Goal: Transaction & Acquisition: Purchase product/service

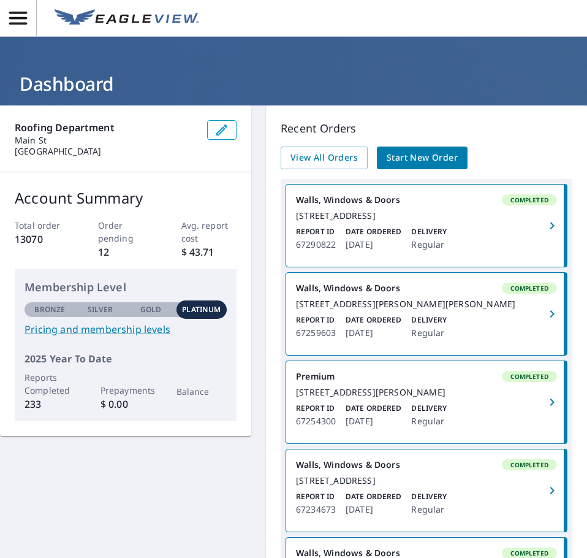
click at [409, 159] on span "Start New Order" at bounding box center [422, 157] width 71 height 15
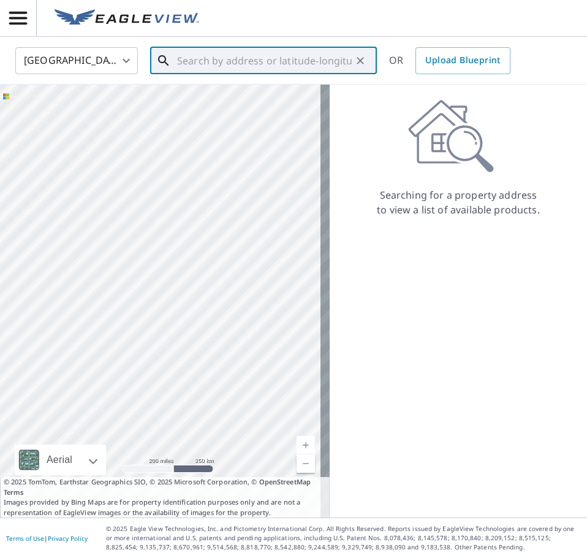
click at [241, 64] on input "text" at bounding box center [264, 61] width 175 height 34
paste input "[STREET_ADDRESS]"
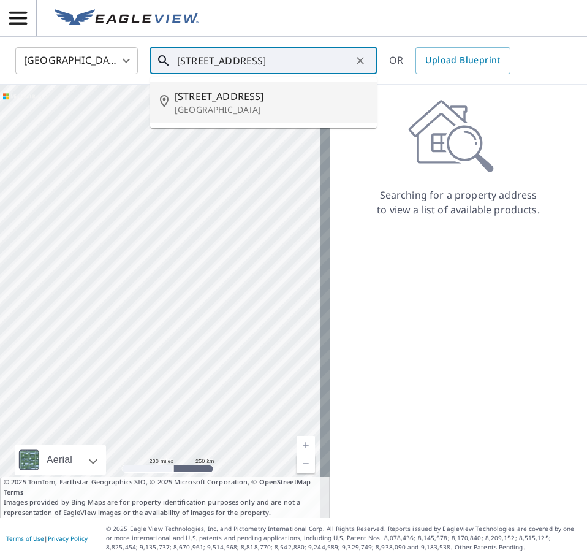
click at [240, 96] on span "[STREET_ADDRESS]" at bounding box center [271, 96] width 192 height 15
type input "[STREET_ADDRESS]"
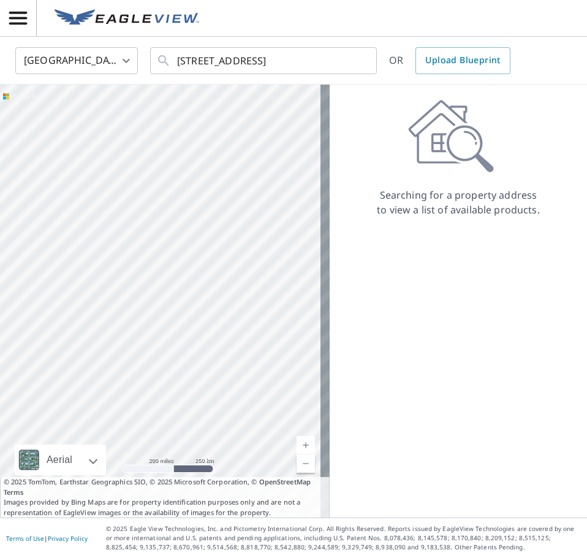
scroll to position [0, 0]
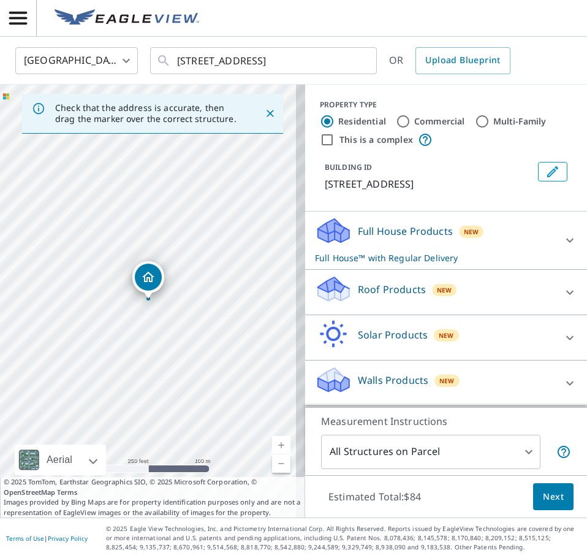
click at [555, 233] on div at bounding box center [569, 240] width 29 height 29
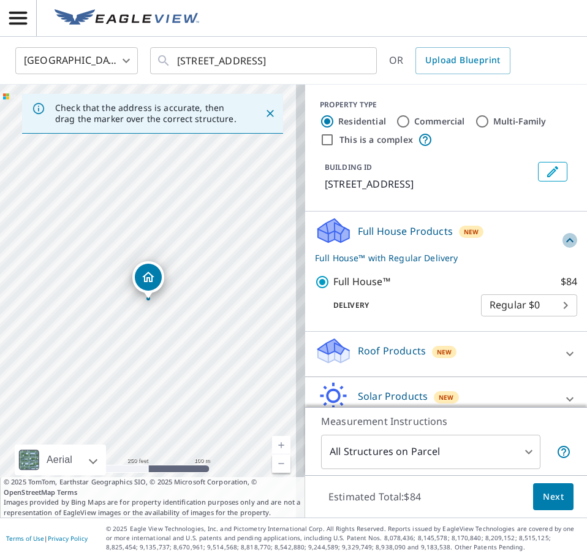
click at [563, 233] on icon at bounding box center [570, 240] width 15 height 15
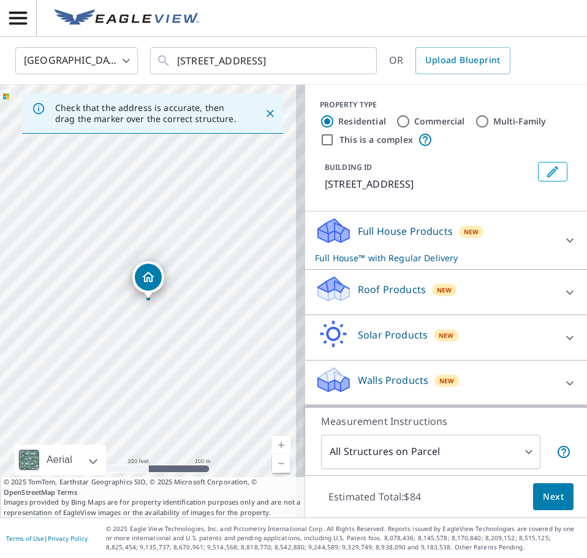
click at [437, 302] on div "Roof Products New" at bounding box center [435, 292] width 240 height 35
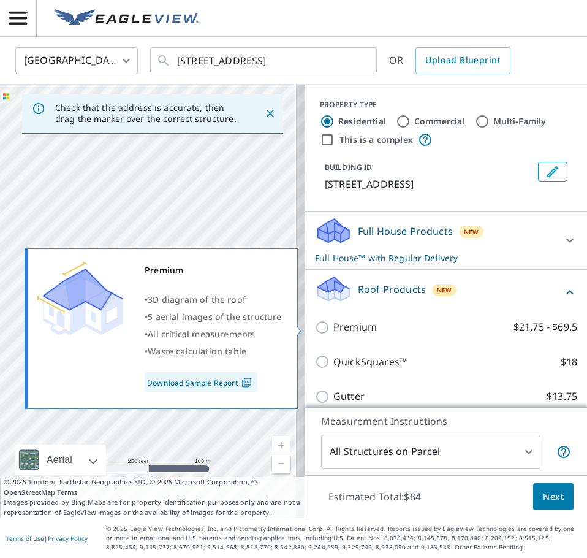
click at [371, 329] on label "Premium $21.75 - $69.5" at bounding box center [455, 326] width 244 height 15
click at [333, 329] on input "Premium $21.75 - $69.5" at bounding box center [324, 327] width 18 height 15
checkbox input "true"
checkbox input "false"
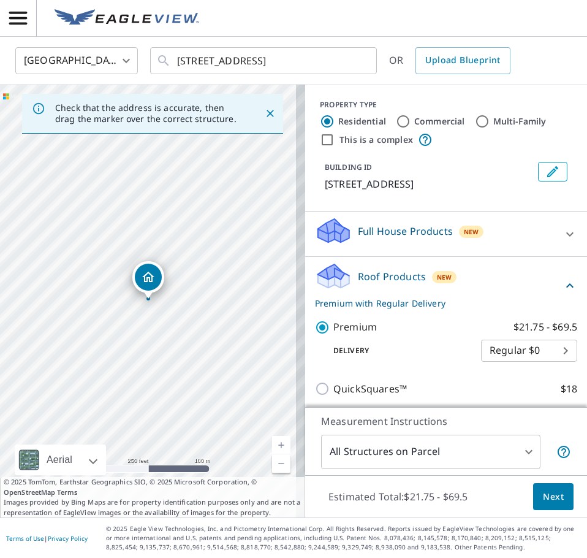
click at [366, 329] on p "Premium" at bounding box center [355, 326] width 44 height 15
click at [333, 329] on input "Premium $21.75 - $69.5" at bounding box center [324, 327] width 18 height 15
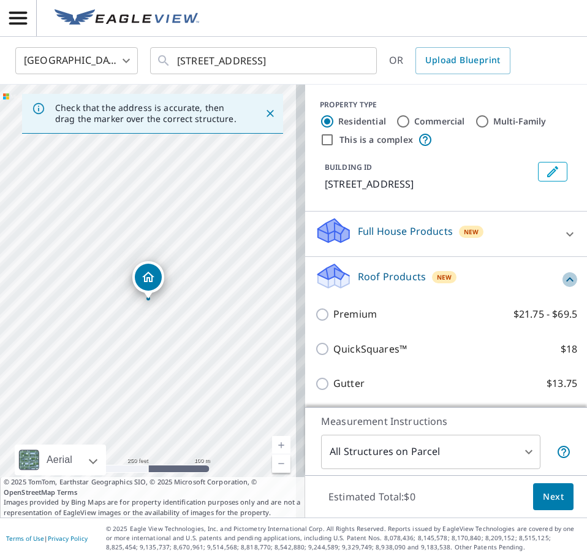
click at [563, 275] on icon at bounding box center [570, 279] width 15 height 15
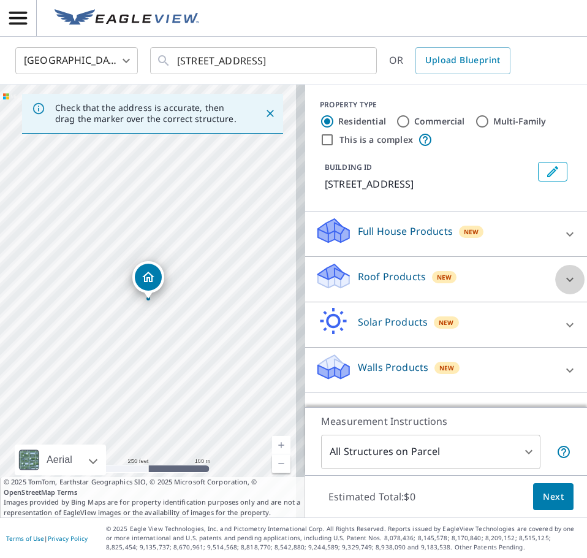
click at [555, 271] on div at bounding box center [569, 279] width 29 height 29
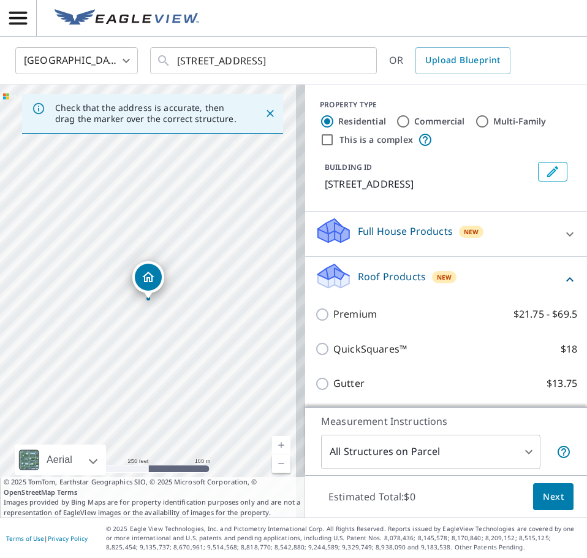
click at [335, 319] on p "Premium" at bounding box center [355, 313] width 44 height 15
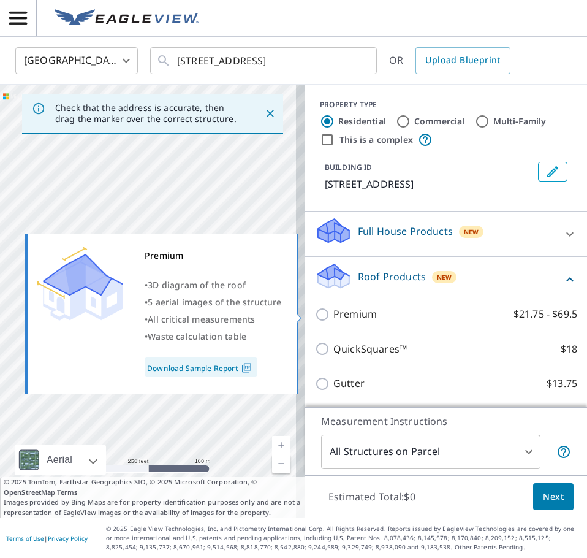
click at [333, 319] on input "Premium $21.75 - $69.5" at bounding box center [324, 314] width 18 height 15
checkbox input "true"
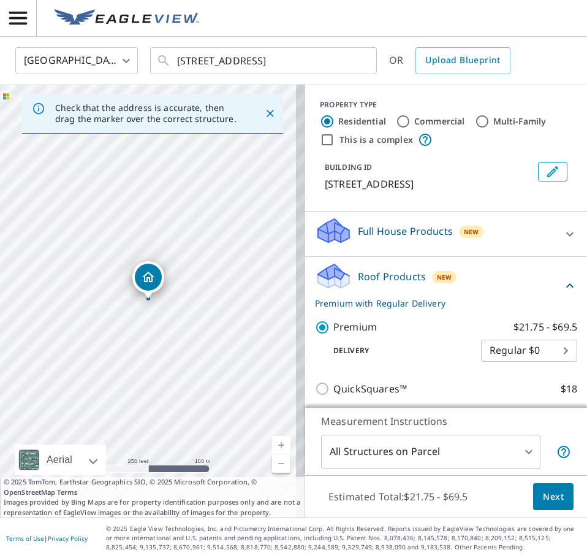
click at [542, 288] on div "Roof Products New Premium with Regular Delivery" at bounding box center [439, 286] width 248 height 48
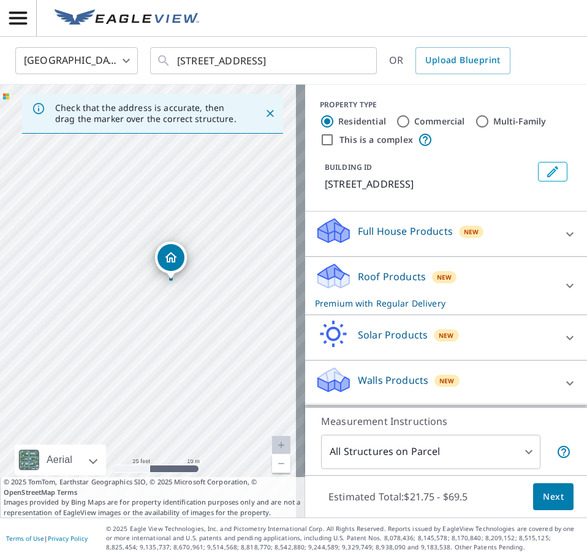
drag, startPoint x: 137, startPoint y: 353, endPoint x: 52, endPoint y: 281, distance: 111.3
click at [52, 281] on div "[STREET_ADDRESS]" at bounding box center [152, 301] width 305 height 433
click at [563, 289] on icon at bounding box center [570, 285] width 15 height 15
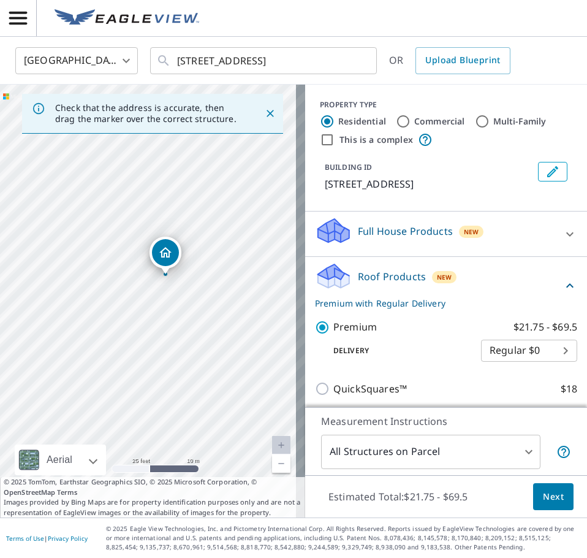
click at [561, 288] on div "Roof Products New Premium with Regular Delivery Premium $21.75 - $69.5 Delivery…" at bounding box center [446, 369] width 282 height 224
click at [563, 283] on icon at bounding box center [570, 285] width 15 height 15
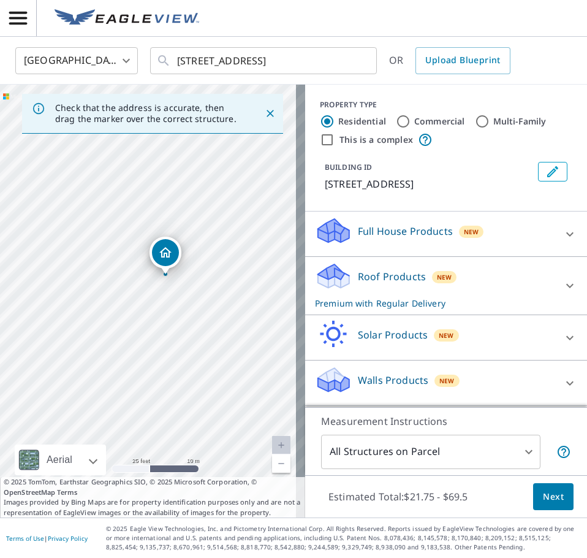
click at [543, 498] on span "Next" at bounding box center [553, 496] width 21 height 15
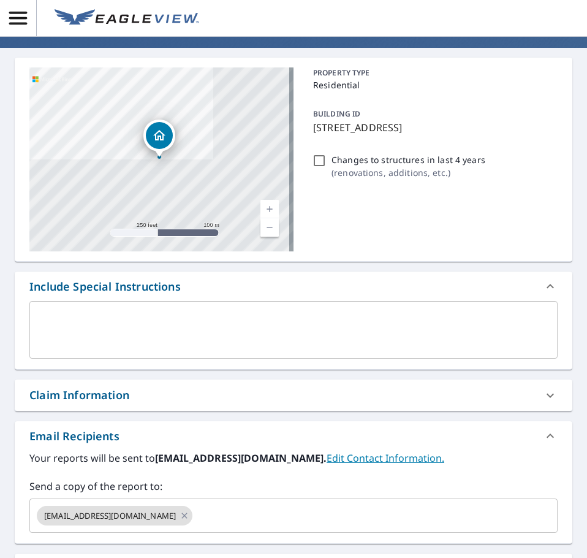
scroll to position [123, 0]
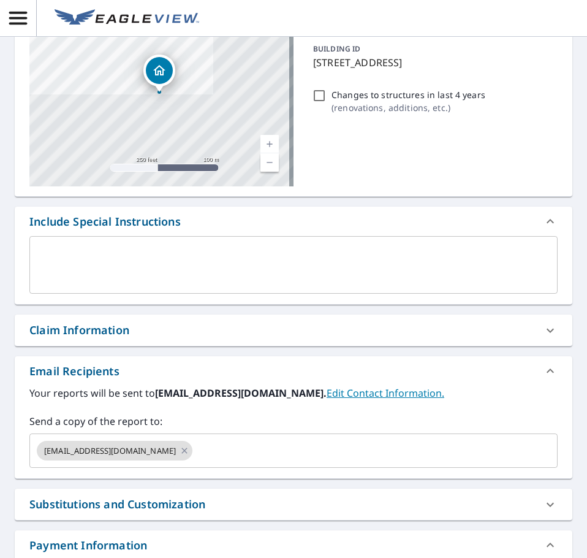
click at [159, 338] on div "Claim Information" at bounding box center [282, 330] width 506 height 17
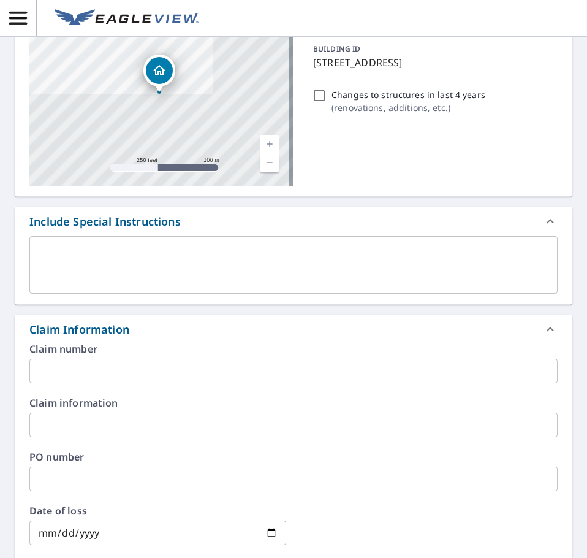
click at [112, 471] on input "text" at bounding box center [293, 478] width 528 height 25
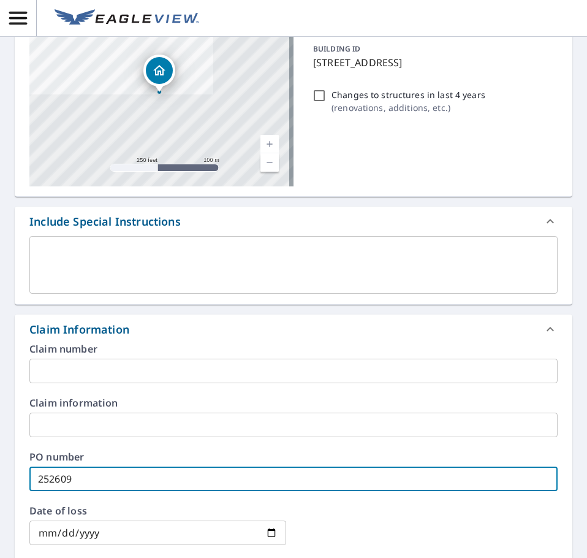
type input "252609"
click at [355, 521] on div at bounding box center [429, 533] width 257 height 54
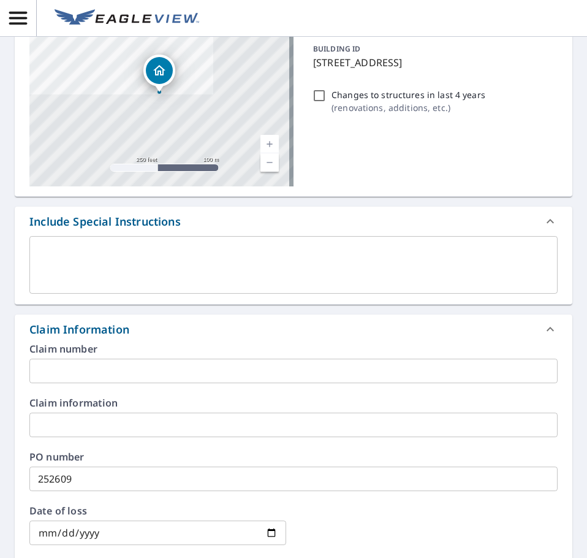
click at [314, 94] on input "Changes to structures in last 4 years ( renovations, additions, etc. )" at bounding box center [319, 95] width 15 height 15
checkbox input "true"
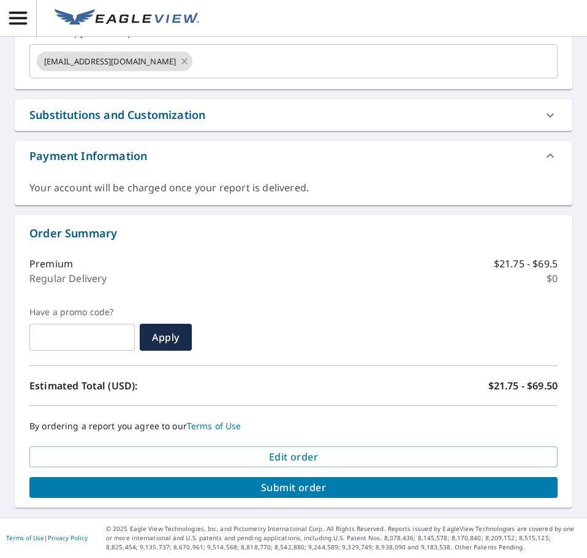
click at [313, 483] on span "Submit order" at bounding box center [293, 486] width 509 height 13
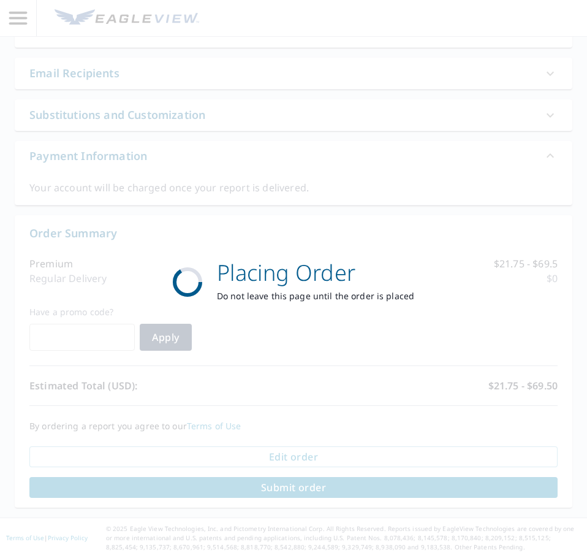
scroll to position [684, 0]
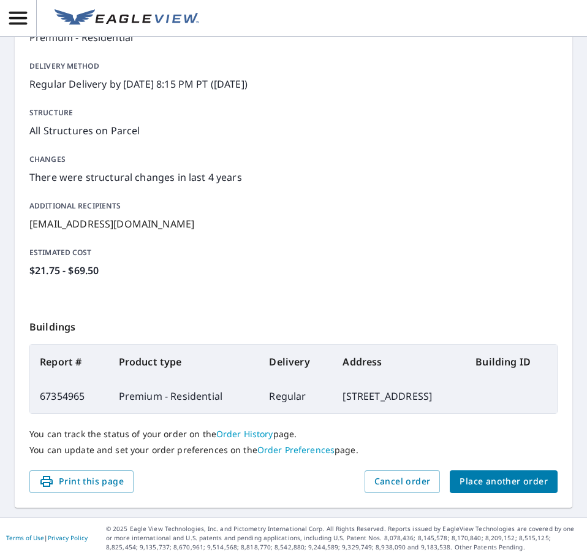
scroll to position [194, 0]
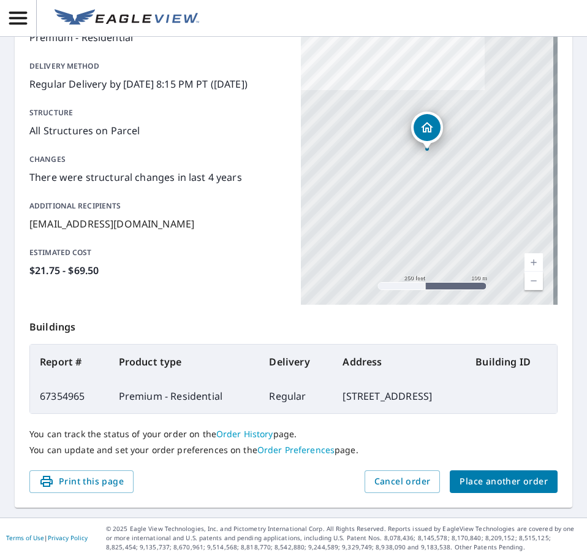
click at [70, 385] on td "67354965" at bounding box center [69, 396] width 79 height 34
copy td "67354965"
